Goal: Task Accomplishment & Management: Complete application form

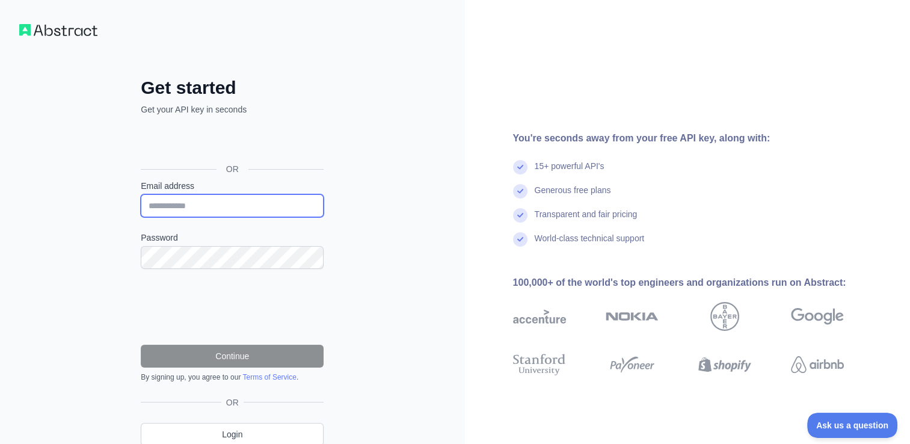
click at [230, 202] on input "Email address" at bounding box center [232, 205] width 183 height 23
type input "**********"
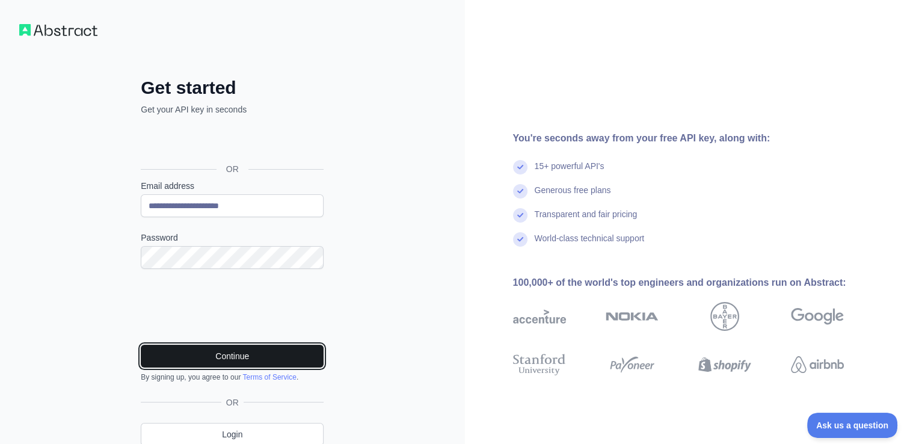
click at [165, 352] on button "Continue" at bounding box center [232, 356] width 183 height 23
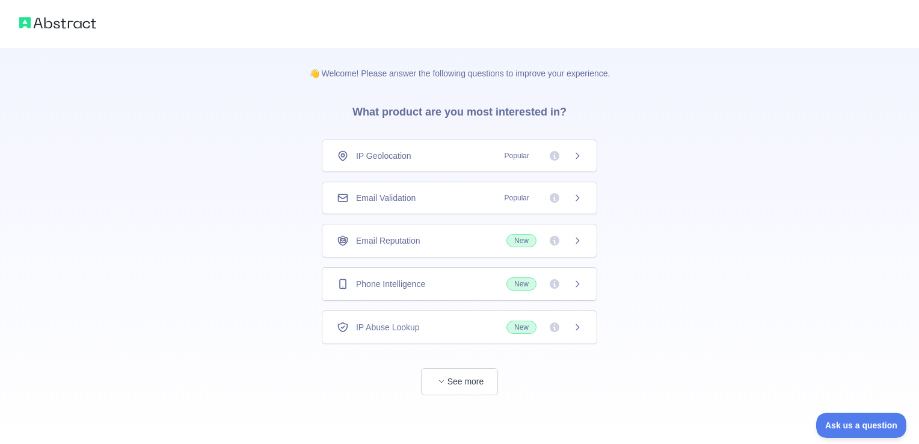
click at [434, 203] on div "Email Validation Popular" at bounding box center [459, 198] width 245 height 12
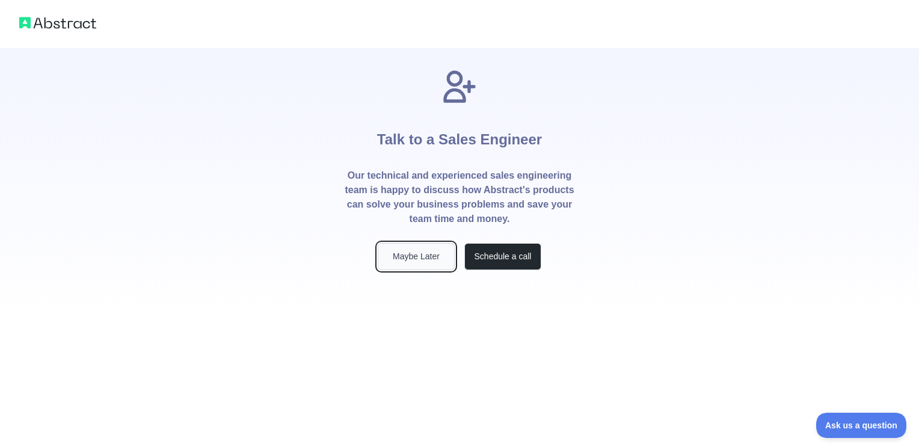
click at [420, 259] on button "Maybe Later" at bounding box center [416, 256] width 77 height 27
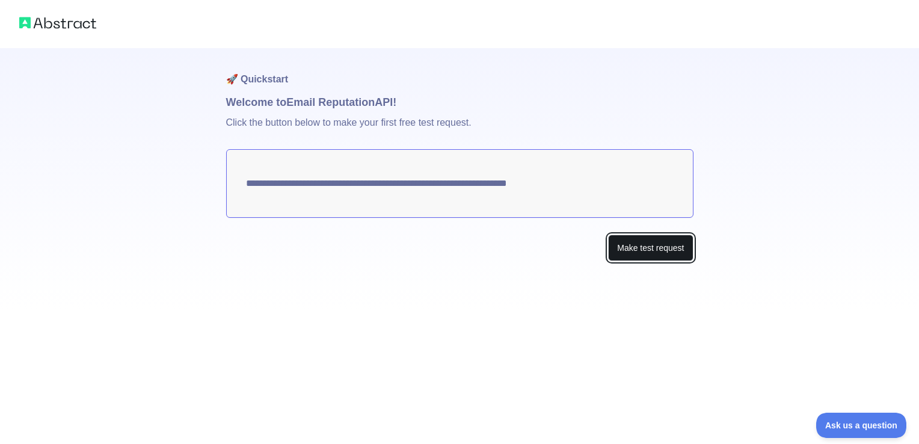
click at [667, 254] on button "Make test request" at bounding box center [650, 248] width 85 height 27
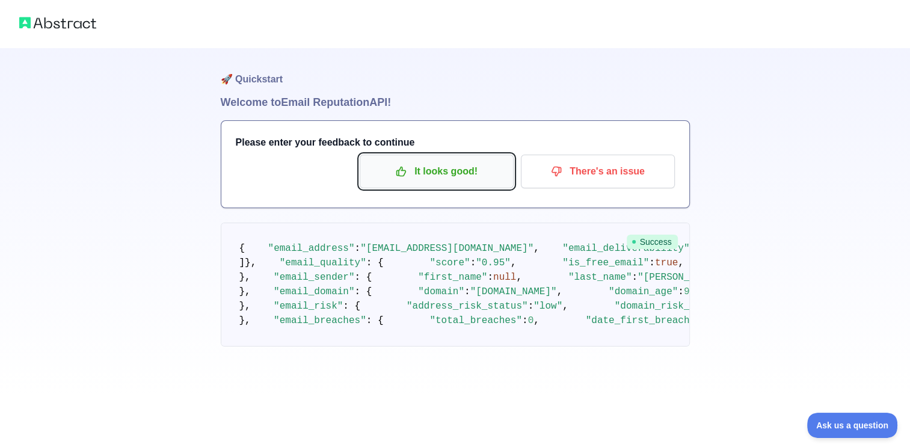
click at [461, 170] on p "It looks good!" at bounding box center [437, 171] width 136 height 20
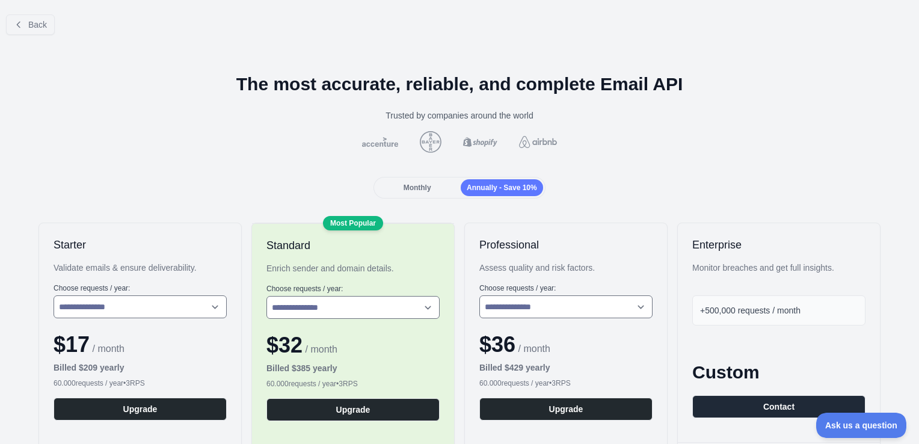
click at [411, 192] on div "Monthly" at bounding box center [417, 187] width 82 height 17
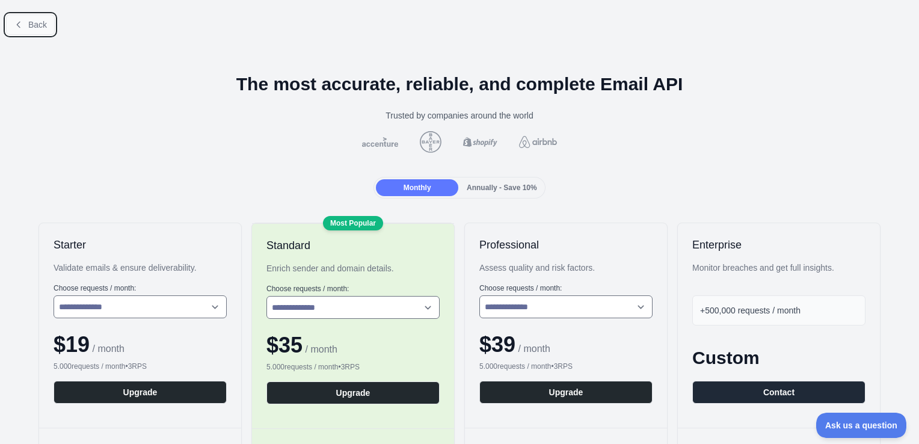
click at [38, 23] on span "Back" at bounding box center [37, 25] width 19 height 10
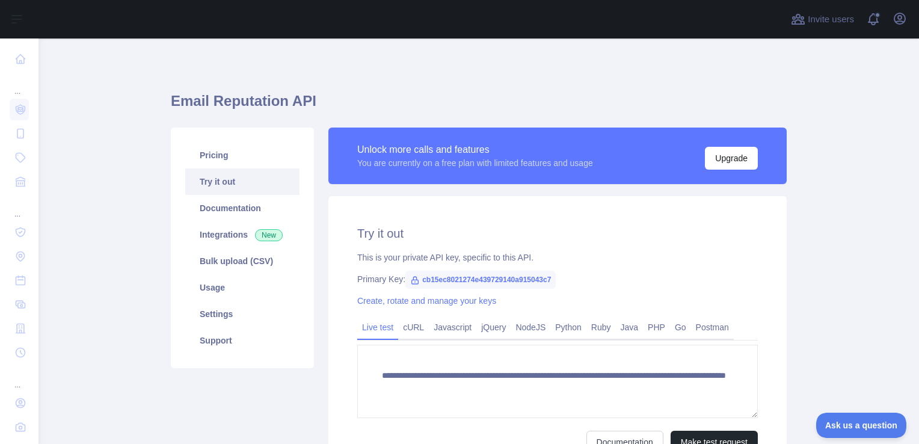
click at [417, 280] on span "cb15ec8021274e439729140a915043c7" at bounding box center [480, 280] width 150 height 18
drag, startPoint x: 417, startPoint y: 280, endPoint x: 443, endPoint y: 285, distance: 25.8
click at [443, 285] on span "cb15ec8021274e439729140a915043c7" at bounding box center [480, 280] width 150 height 18
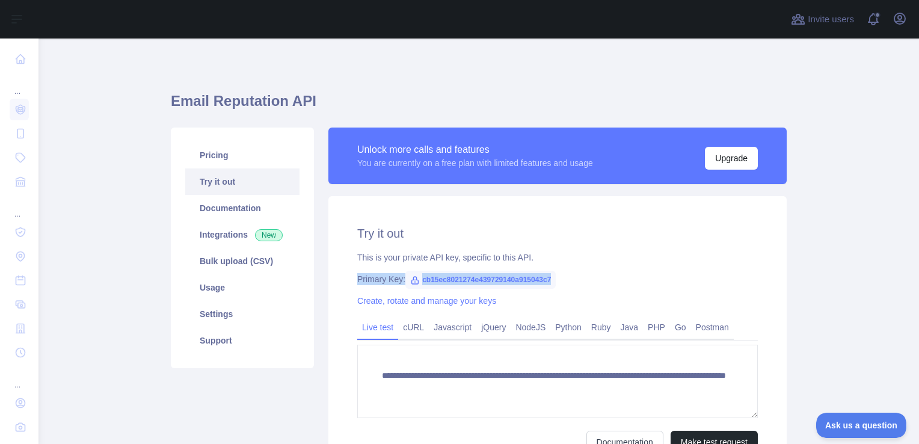
click at [539, 287] on span "cb15ec8021274e439729140a915043c7" at bounding box center [480, 280] width 150 height 18
click at [533, 283] on span "cb15ec8021274e439729140a915043c7" at bounding box center [480, 280] width 150 height 18
copy span "cb15ec8021274e439729140a915043c7"
click at [595, 292] on div "**********" at bounding box center [557, 339] width 458 height 286
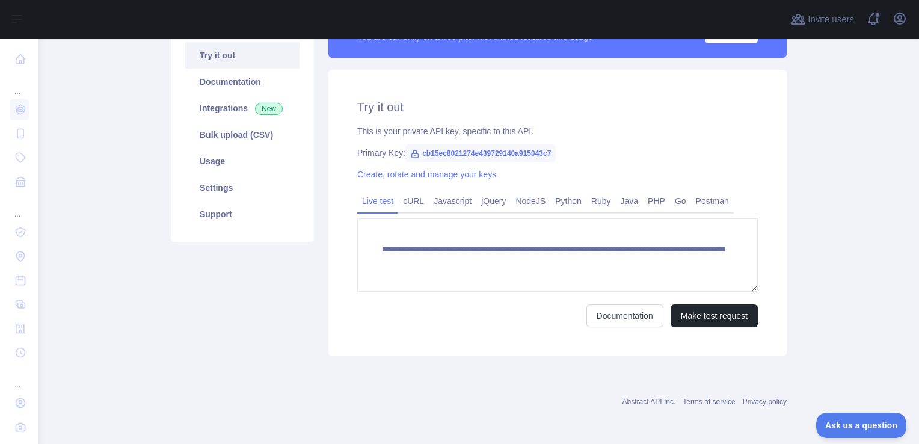
scroll to position [6, 0]
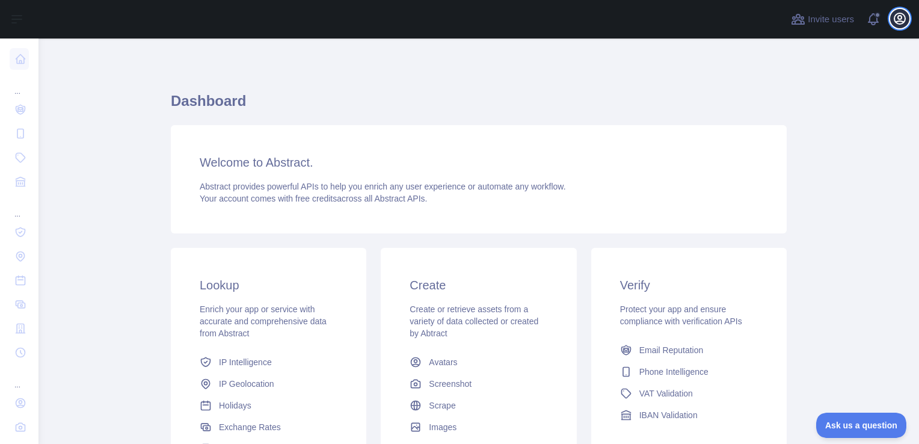
click at [902, 21] on icon "button" at bounding box center [899, 18] width 11 height 11
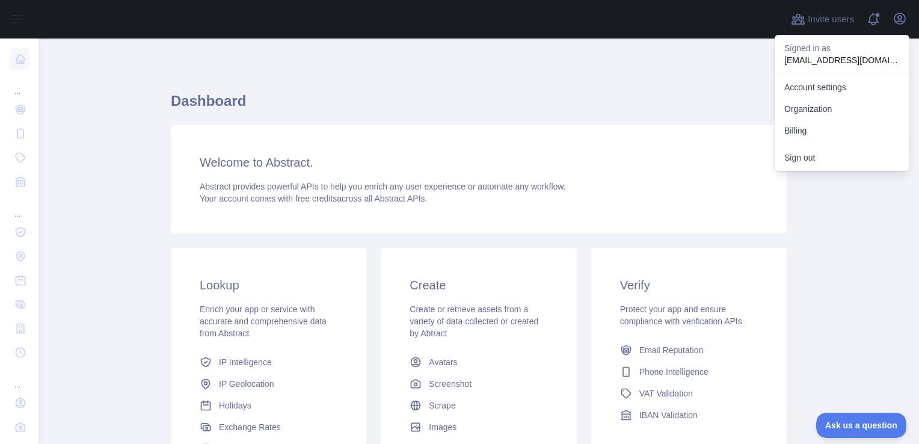
click at [130, 136] on main "Dashboard Welcome to Abstract. Abstract provides powerful APIs to help you enri…" at bounding box center [478, 240] width 880 height 405
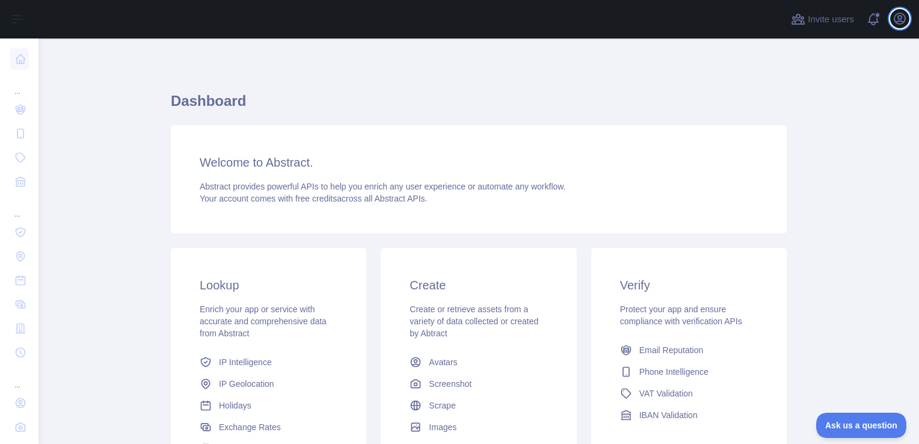
scroll to position [120, 0]
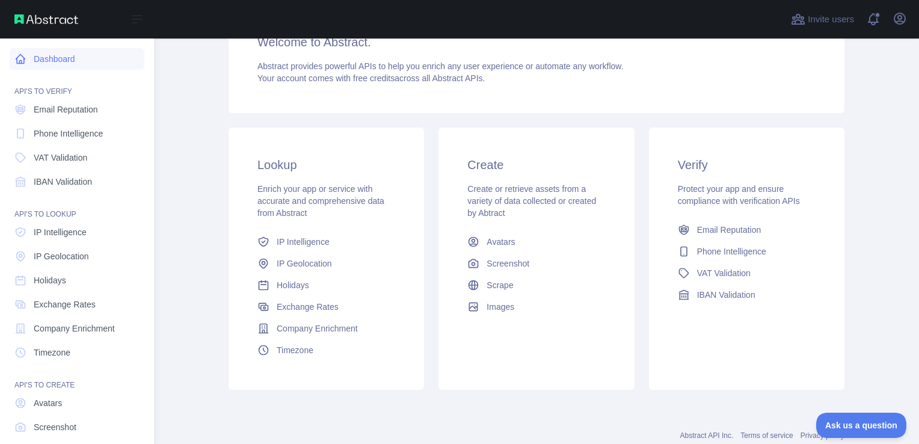
click at [66, 60] on link "Dashboard" at bounding box center [77, 59] width 135 height 22
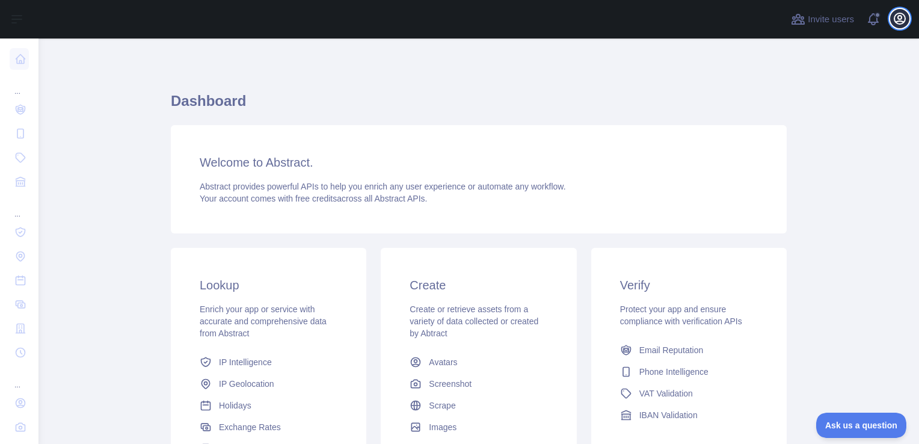
click at [904, 20] on icon "button" at bounding box center [899, 18] width 11 height 11
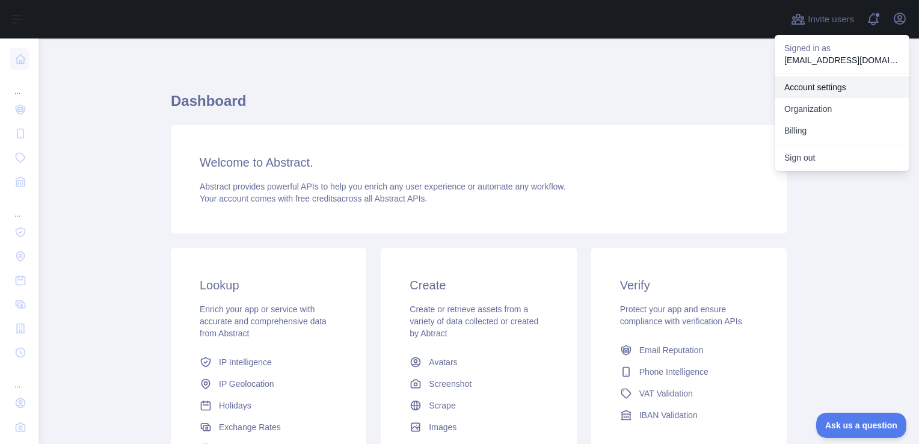
click at [823, 90] on link "Account settings" at bounding box center [842, 87] width 135 height 22
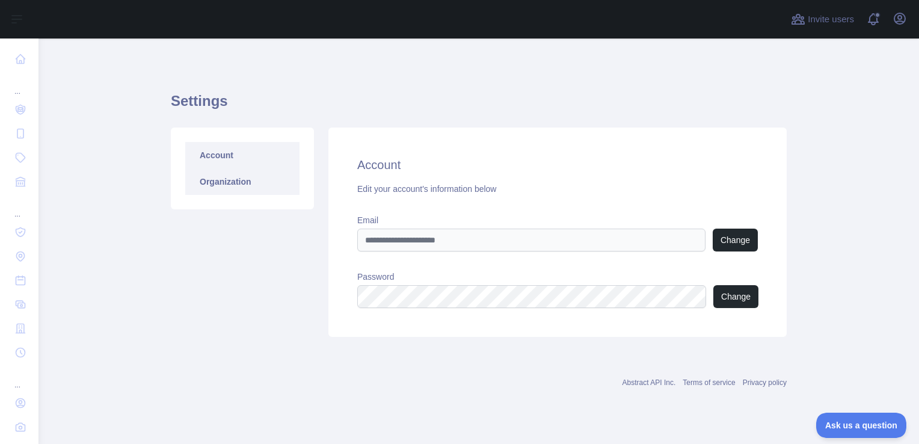
click at [224, 184] on link "Organization" at bounding box center [242, 181] width 114 height 26
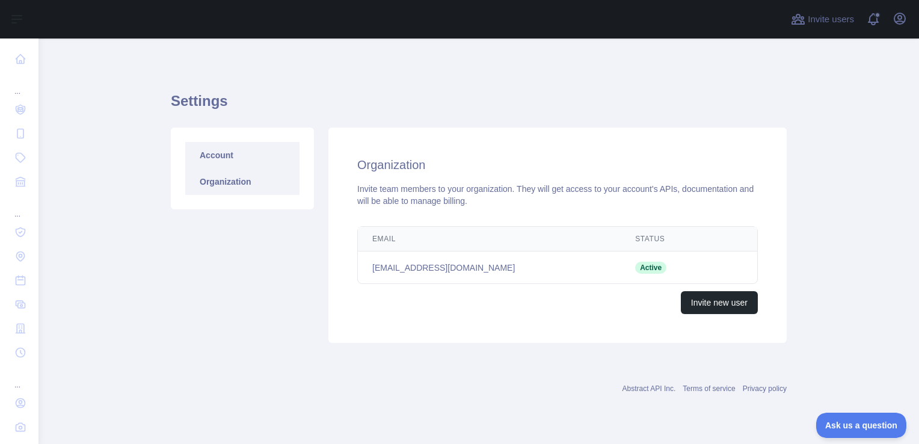
click at [214, 160] on link "Account" at bounding box center [242, 155] width 114 height 26
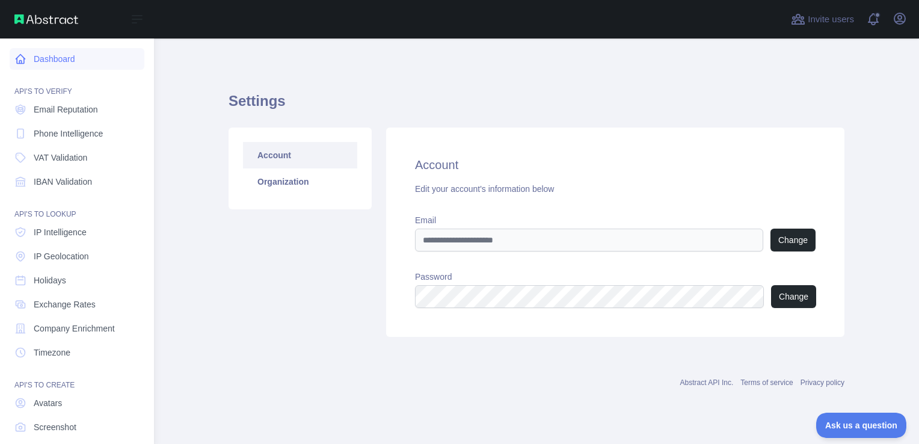
click at [67, 64] on link "Dashboard" at bounding box center [77, 59] width 135 height 22
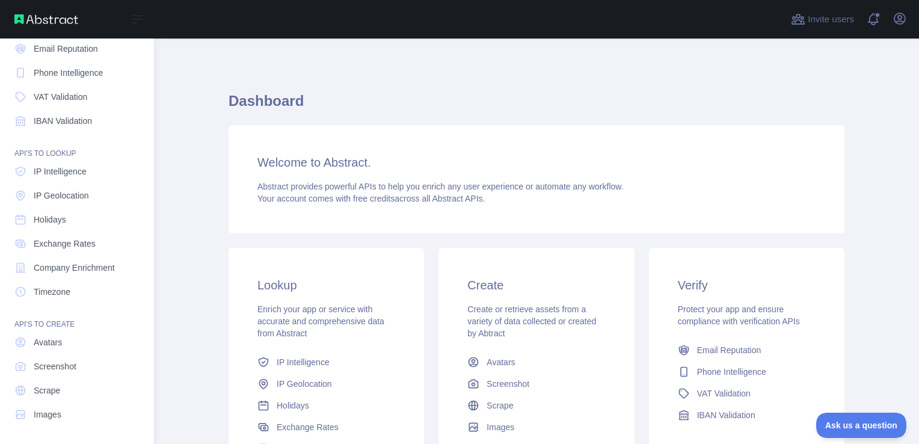
scroll to position [1, 0]
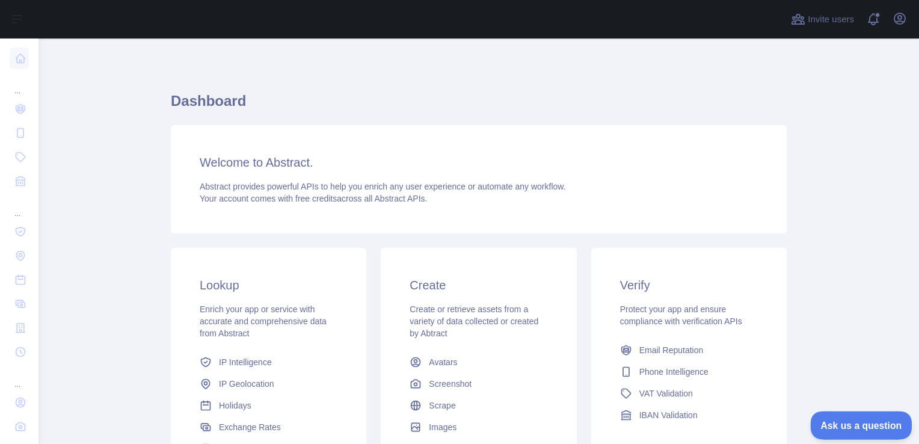
click at [848, 421] on span "Ask us a question" at bounding box center [855, 423] width 90 height 8
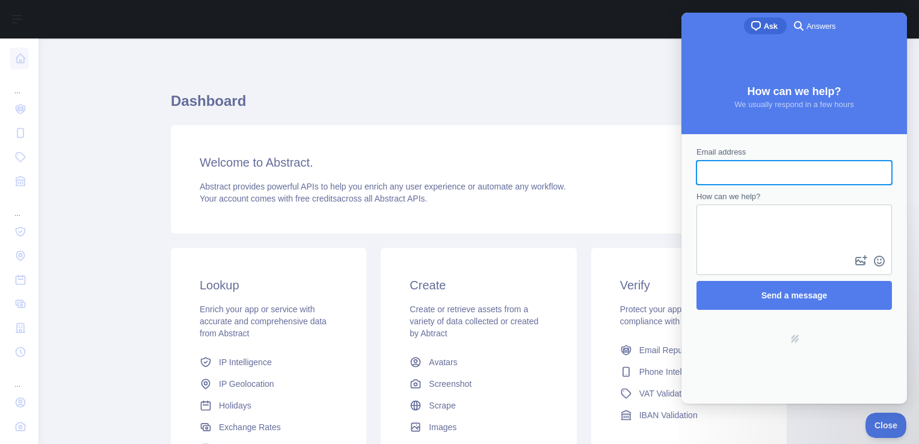
scroll to position [0, 0]
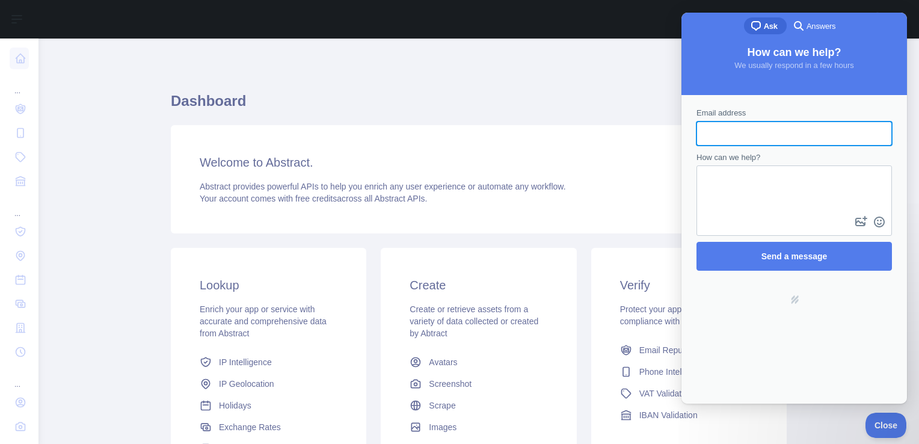
click at [634, 102] on h1 "Dashboard" at bounding box center [479, 105] width 616 height 29
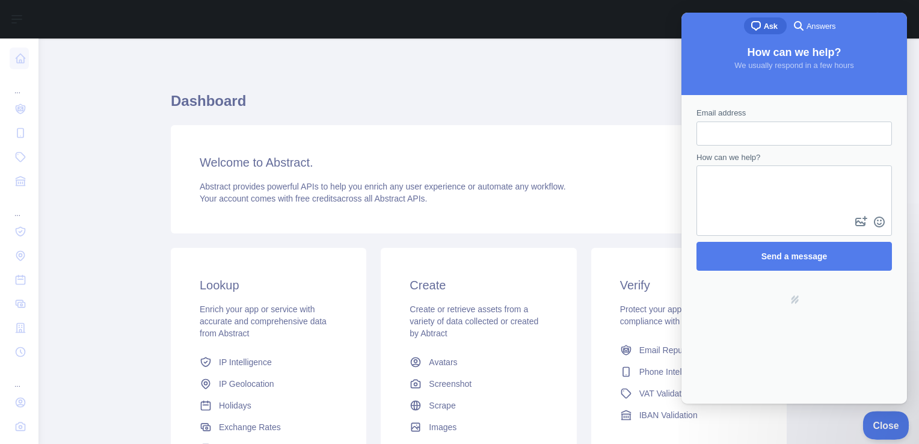
click at [885, 420] on span "Close" at bounding box center [882, 423] width 41 height 8
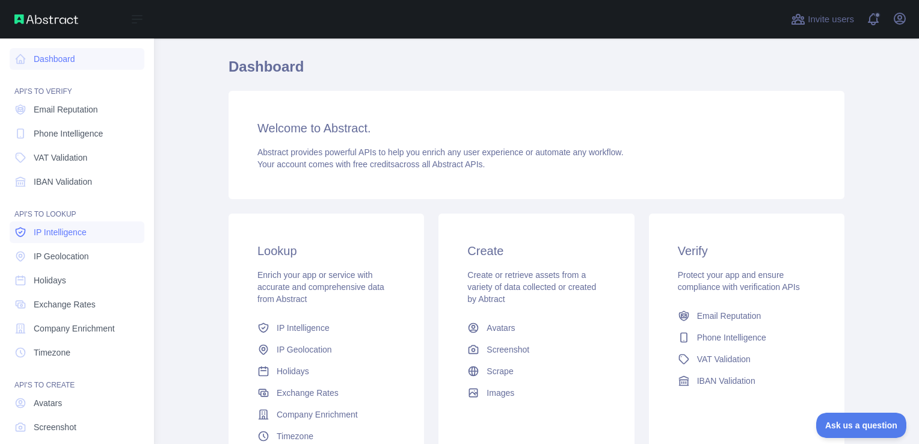
scroll to position [61, 0]
